Goal: Task Accomplishment & Management: Manage account settings

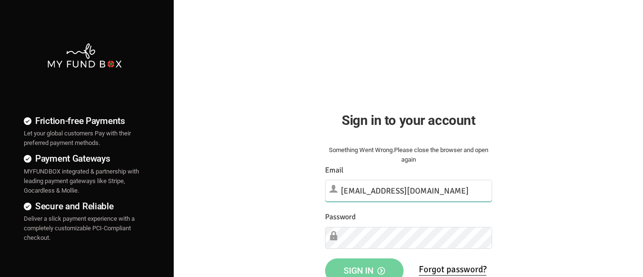
type input "[EMAIL_ADDRESS][DOMAIN_NAME]"
click at [364, 266] on span "Sign in" at bounding box center [364, 270] width 41 height 10
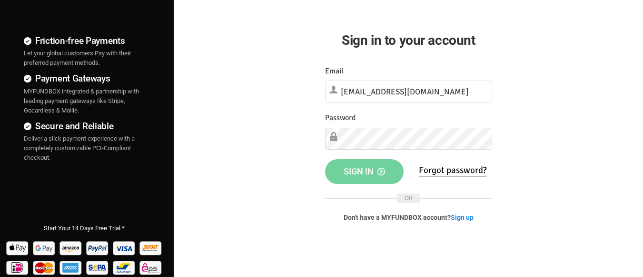
scroll to position [143, 0]
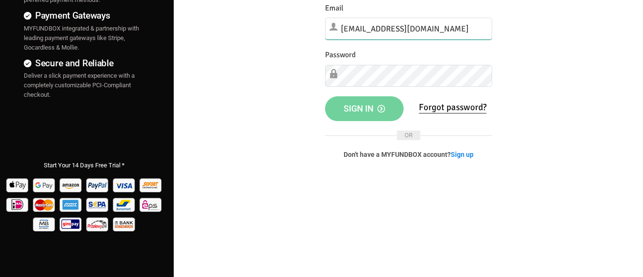
click at [426, 25] on input "[EMAIL_ADDRESS][DOMAIN_NAME]" at bounding box center [408, 29] width 167 height 22
